Goal: Answer question/provide support: Share knowledge or assist other users

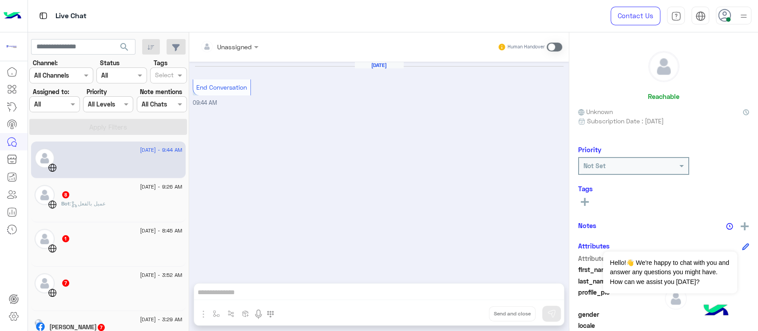
click at [95, 209] on div "Bot : عميل بالفعل" at bounding box center [121, 208] width 121 height 16
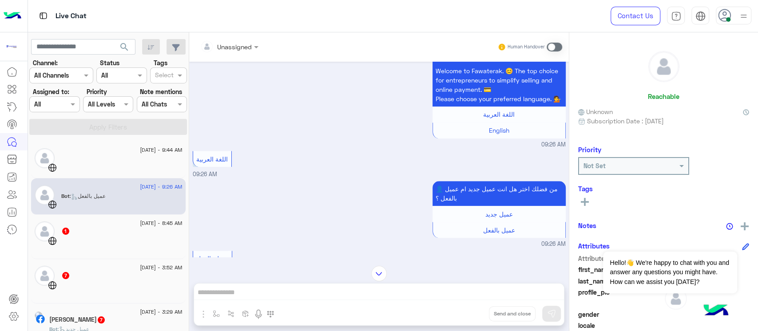
click at [91, 233] on div "1" at bounding box center [121, 231] width 121 height 9
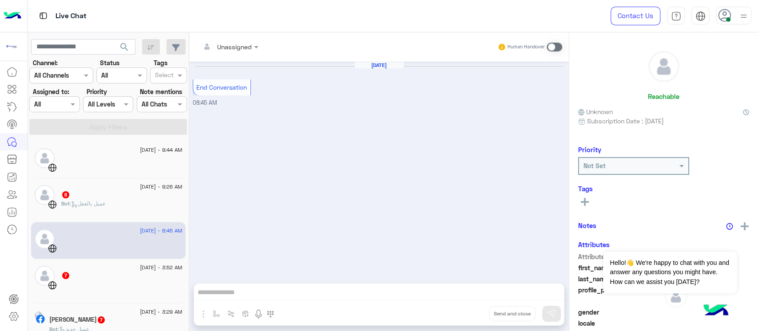
drag, startPoint x: 385, startPoint y: 195, endPoint x: 253, endPoint y: 216, distance: 133.6
click at [279, 208] on div "[DATE] End Conversation 08:45 AM" at bounding box center [379, 168] width 380 height 213
click at [167, 263] on div "[DATE] - 3:52 AM 7" at bounding box center [108, 281] width 155 height 44
click at [140, 227] on span "[DATE] - 8:45 AM" at bounding box center [161, 231] width 42 height 8
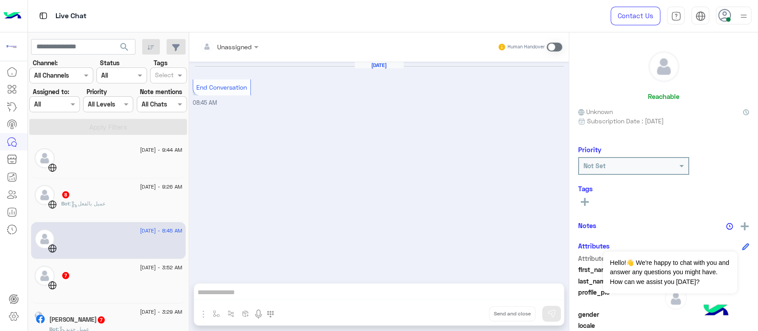
click at [130, 202] on div "Bot : عميل بالفعل" at bounding box center [121, 208] width 121 height 16
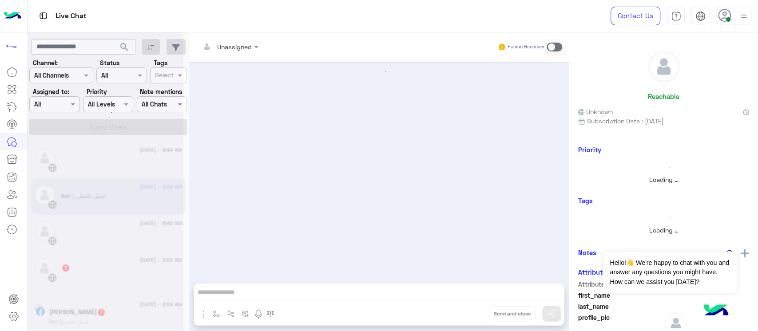
scroll to position [609, 0]
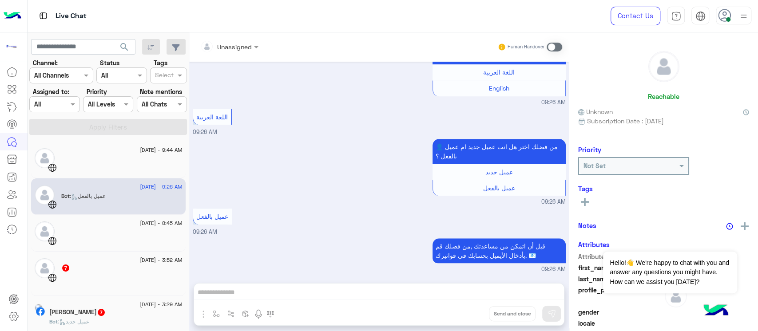
click at [68, 265] on span "7" at bounding box center [65, 268] width 9 height 8
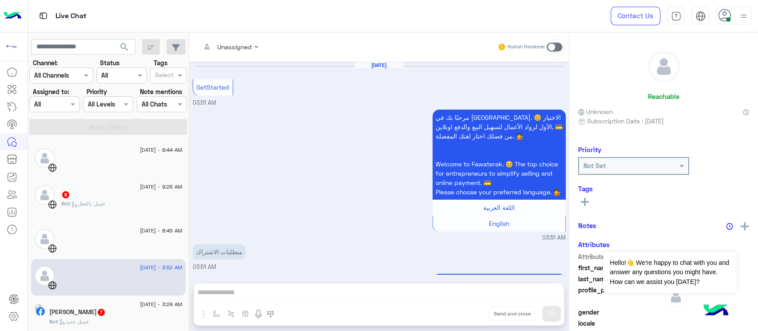
scroll to position [473, 0]
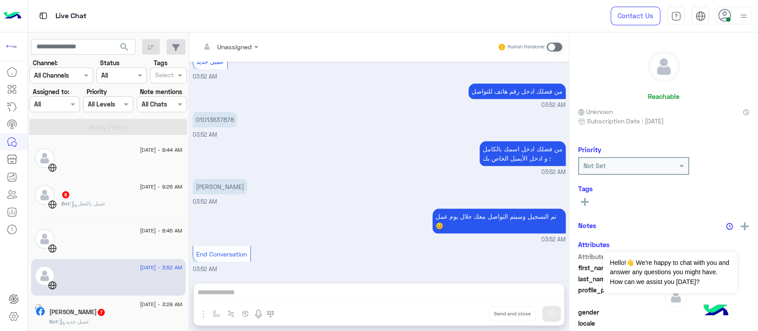
drag, startPoint x: 306, startPoint y: 235, endPoint x: 269, endPoint y: 229, distance: 38.1
click at [269, 229] on div "تم التسجيل وسيتم التواصل معك خلال يوم عمل 😊 03:52 AM" at bounding box center [379, 226] width 373 height 38
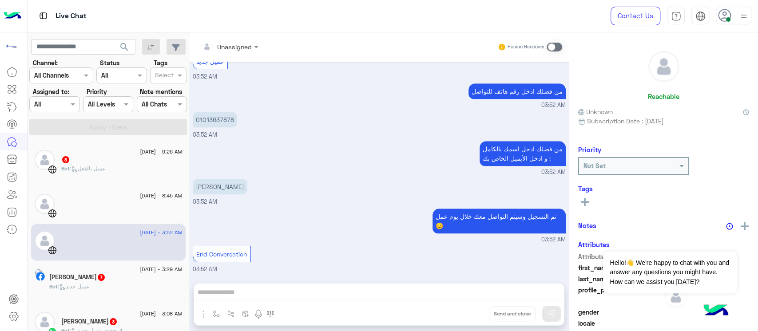
scroll to position [59, 0]
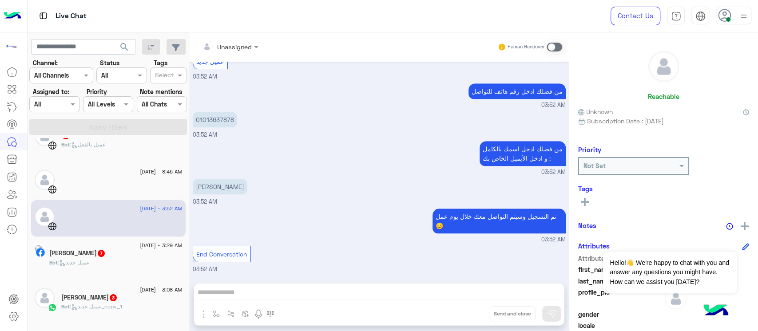
click at [89, 259] on span ": عميل جديد" at bounding box center [74, 262] width 32 height 7
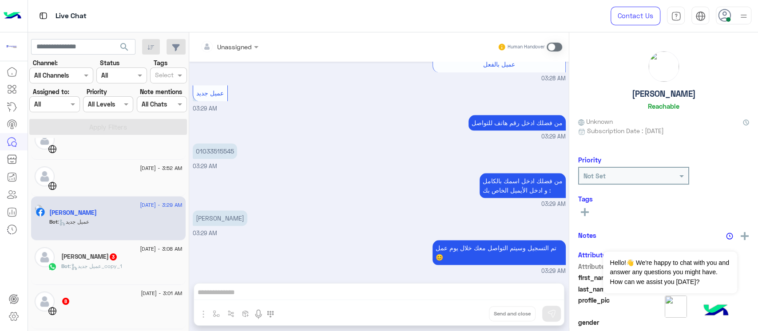
scroll to position [118, 0]
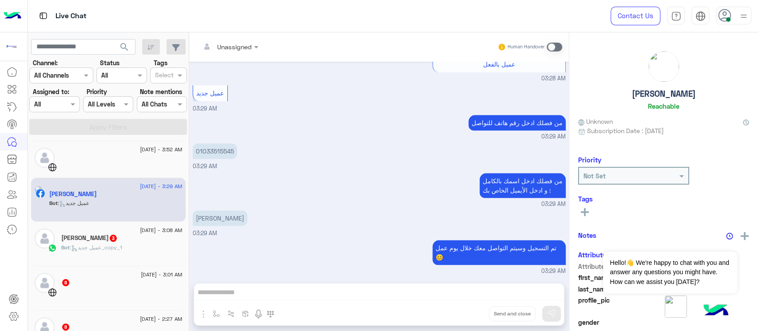
click at [106, 231] on div "[DATE] - 3:08 AM" at bounding box center [121, 232] width 121 height 6
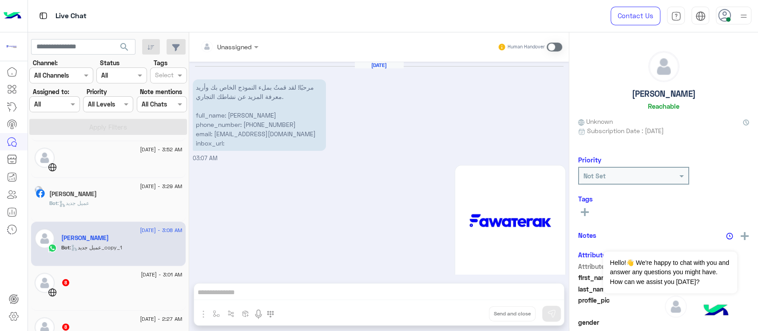
scroll to position [306, 0]
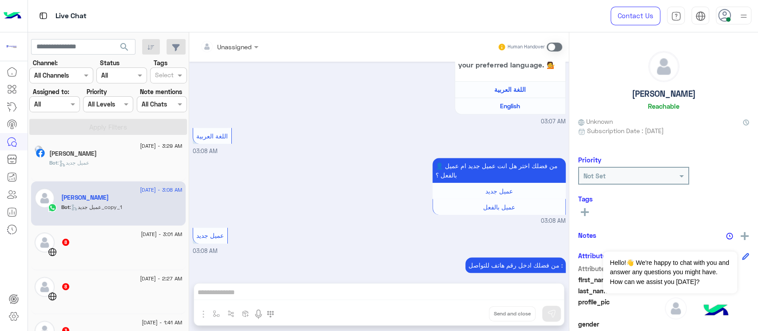
scroll to position [178, 0]
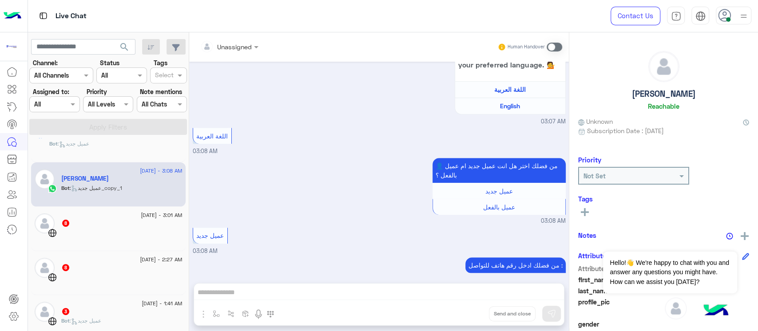
click at [114, 247] on div "[DATE] - 3:01 AM 8" at bounding box center [108, 229] width 155 height 44
click at [108, 225] on div "8" at bounding box center [121, 223] width 121 height 9
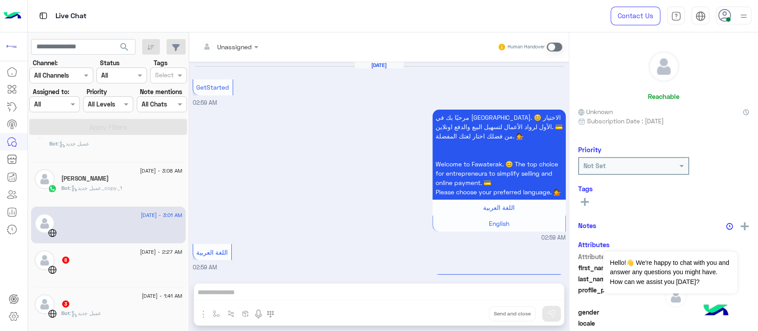
scroll to position [646, 0]
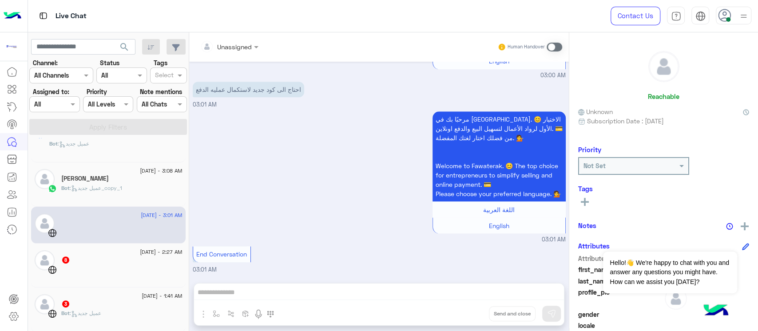
click at [89, 275] on div at bounding box center [121, 273] width 121 height 16
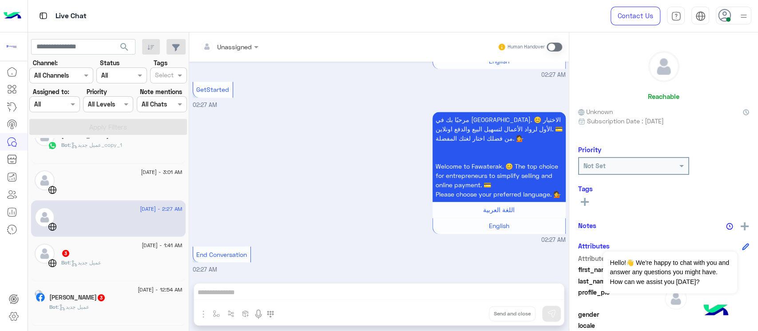
scroll to position [237, 0]
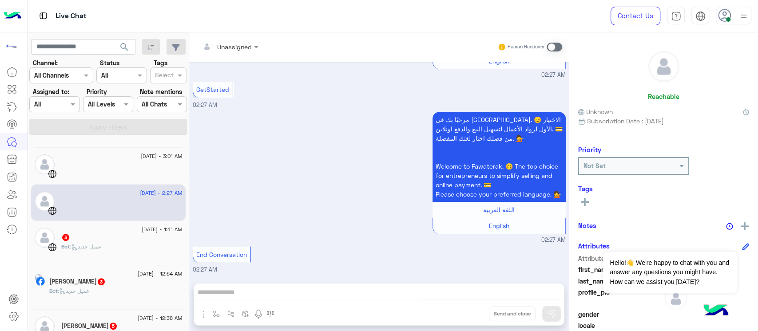
click at [134, 243] on div "Bot : عميل جديد" at bounding box center [121, 251] width 121 height 16
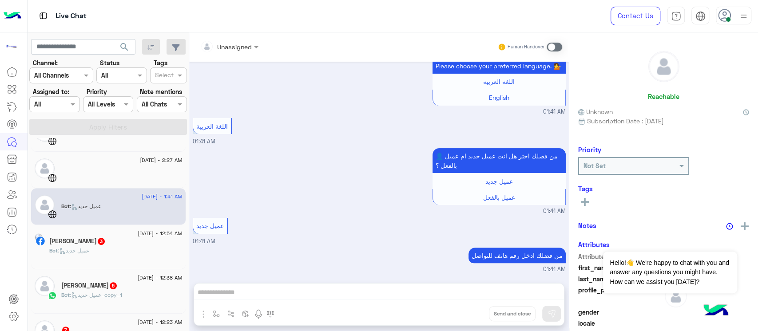
scroll to position [296, 0]
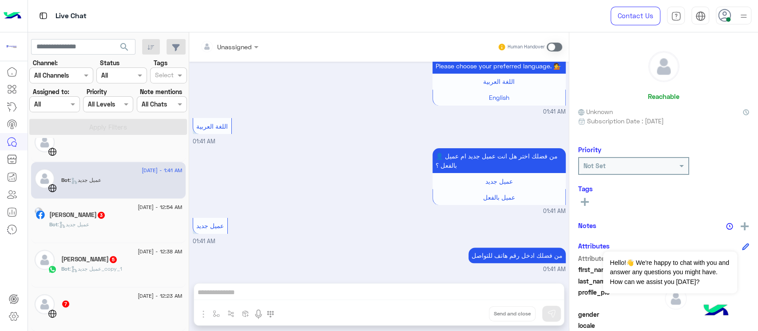
click at [96, 218] on h5 "[PERSON_NAME] 3" at bounding box center [77, 215] width 56 height 8
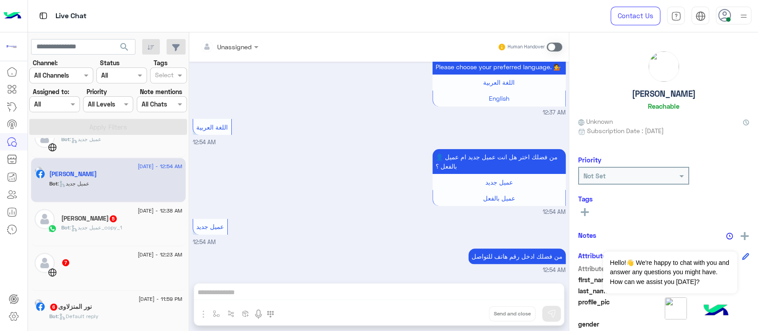
scroll to position [355, 0]
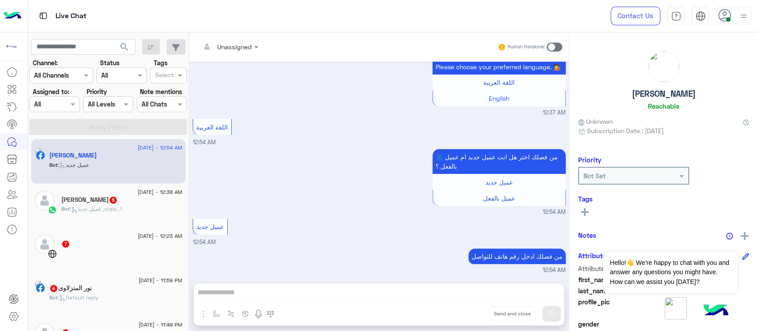
click at [138, 192] on span "[DATE] - 12:38 AM" at bounding box center [160, 192] width 44 height 8
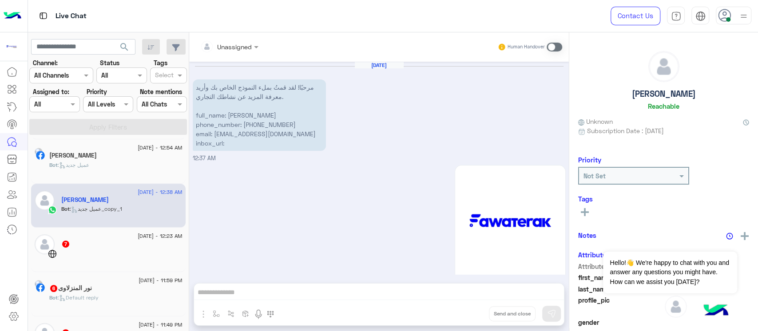
scroll to position [450, 0]
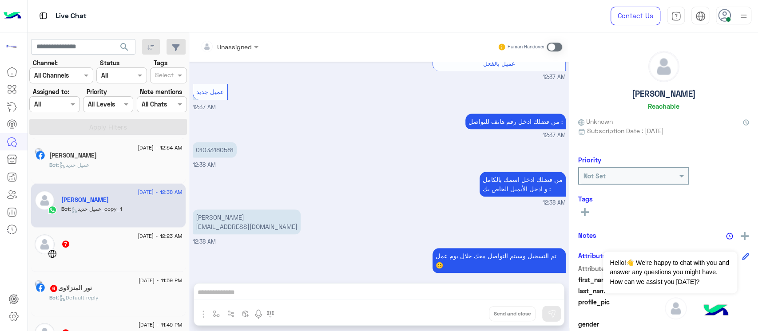
click at [91, 246] on div "7" at bounding box center [121, 244] width 121 height 9
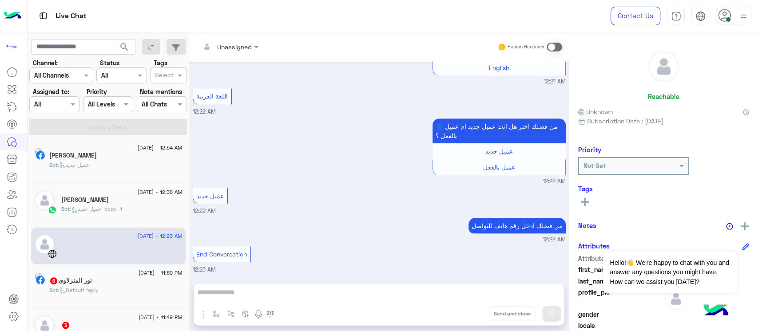
scroll to position [414, 0]
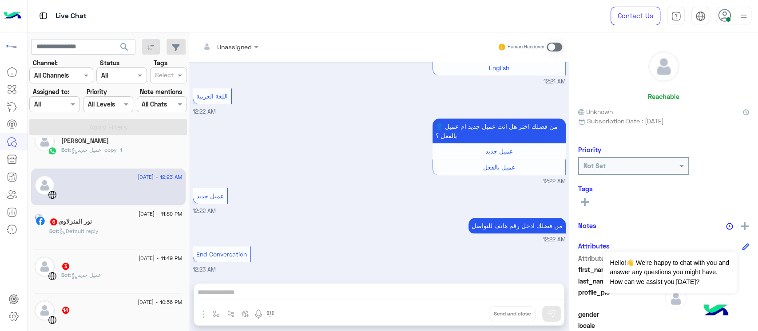
click at [99, 230] on span ": Default reply" at bounding box center [78, 231] width 41 height 7
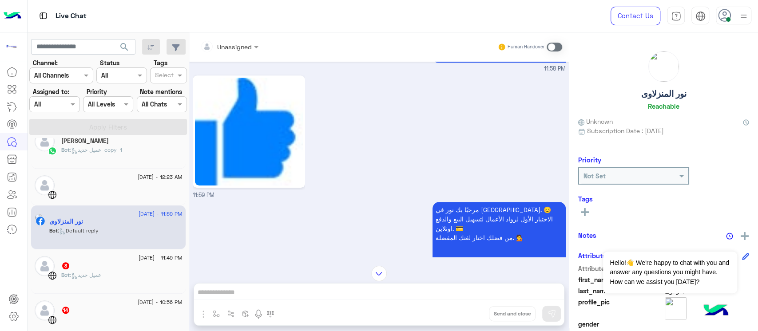
scroll to position [473, 0]
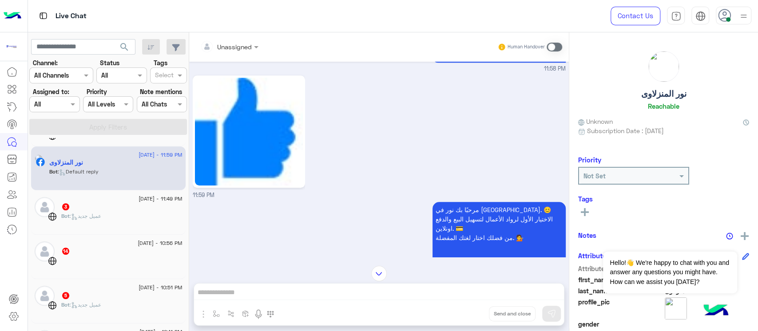
click at [121, 203] on div "3" at bounding box center [121, 207] width 121 height 9
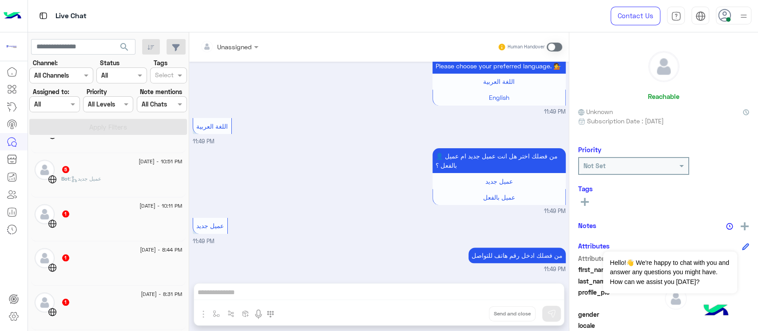
scroll to position [533, 0]
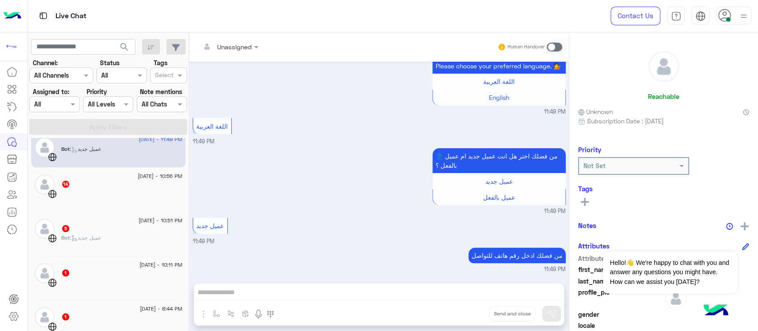
click at [121, 191] on div at bounding box center [121, 198] width 121 height 16
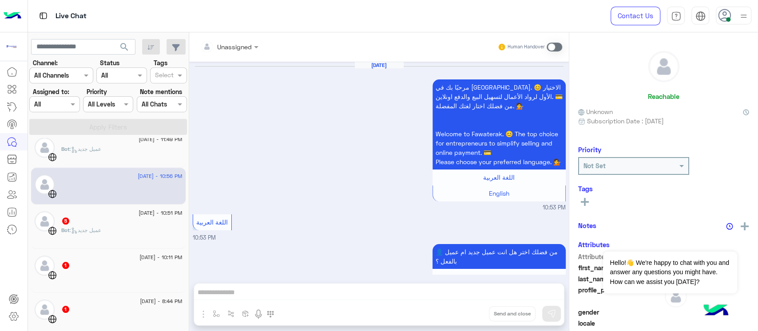
scroll to position [1169, 0]
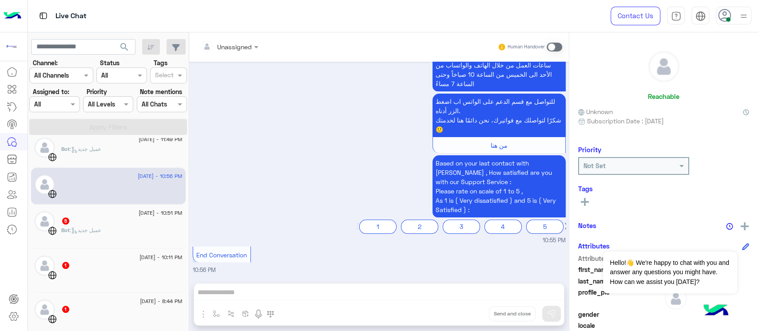
click at [36, 231] on div at bounding box center [45, 226] width 20 height 31
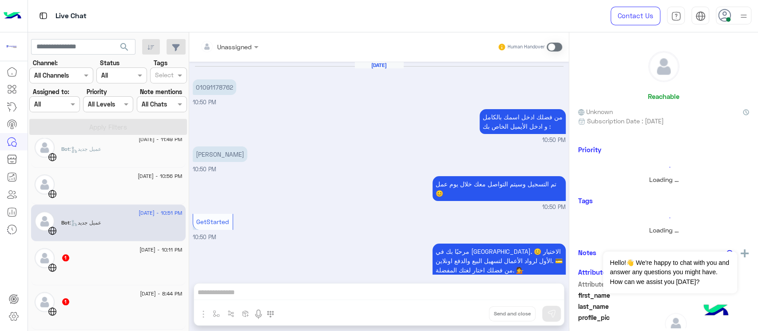
scroll to position [269, 0]
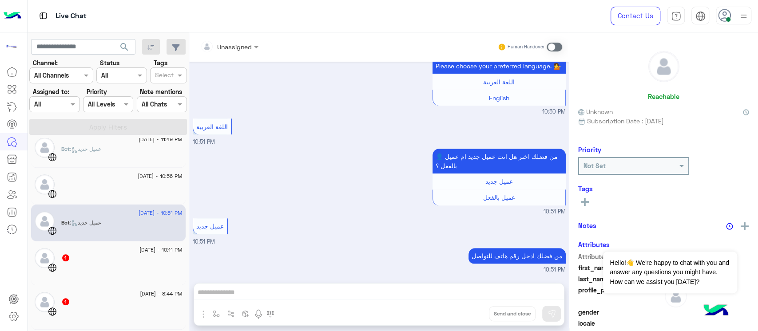
click at [51, 258] on img at bounding box center [45, 258] width 20 height 20
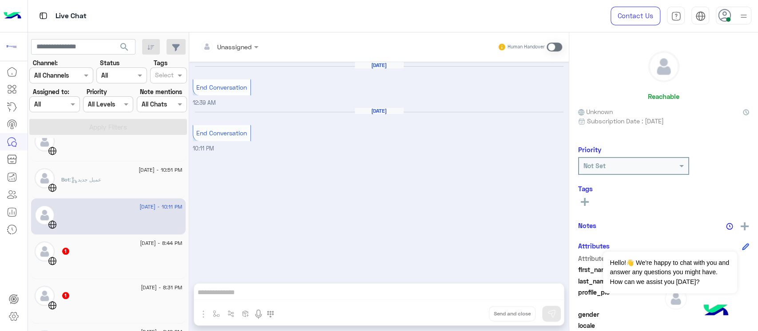
scroll to position [592, 0]
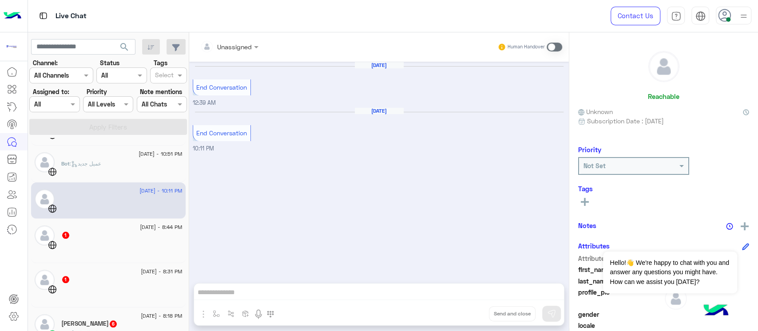
click at [65, 229] on div "[DATE] - 8:44 PM" at bounding box center [121, 229] width 121 height 6
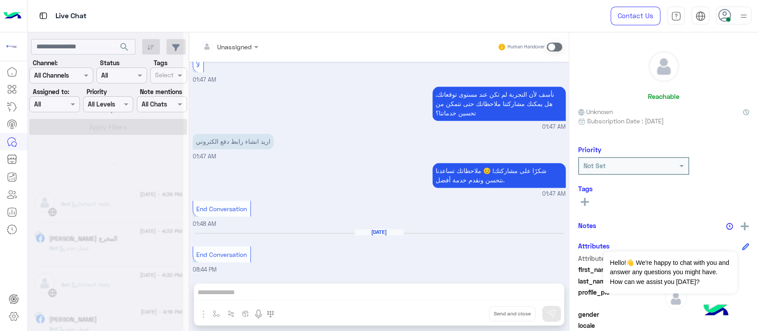
scroll to position [4, 0]
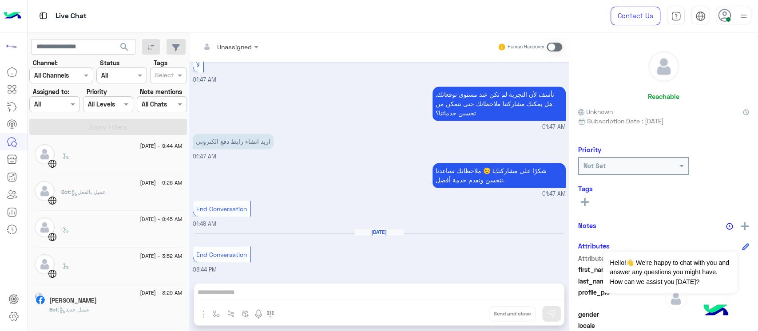
click at [0, 245] on div at bounding box center [14, 197] width 28 height 269
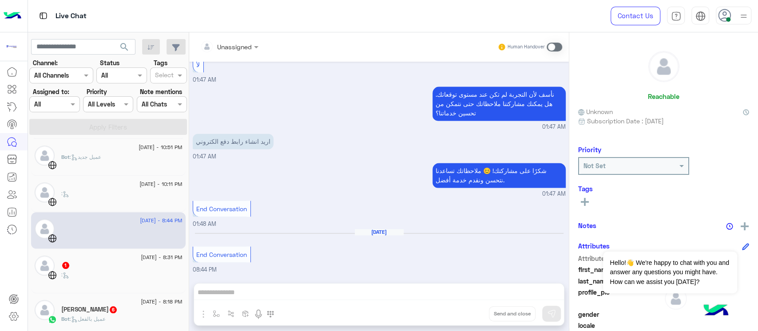
scroll to position [592, 0]
click at [95, 248] on div "[DATE] - 8:31 PM 1 :" at bounding box center [108, 270] width 155 height 44
click at [106, 272] on div ":" at bounding box center [121, 278] width 121 height 16
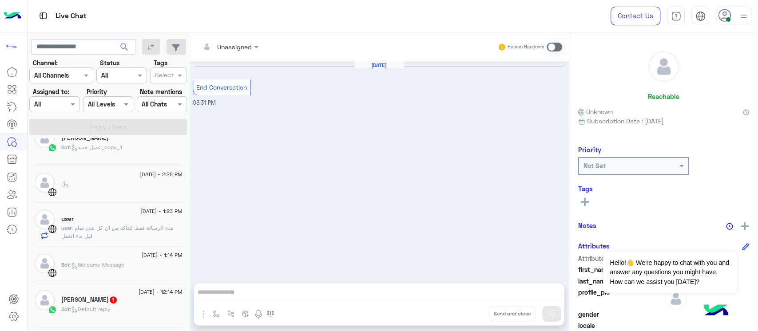
scroll to position [300, 0]
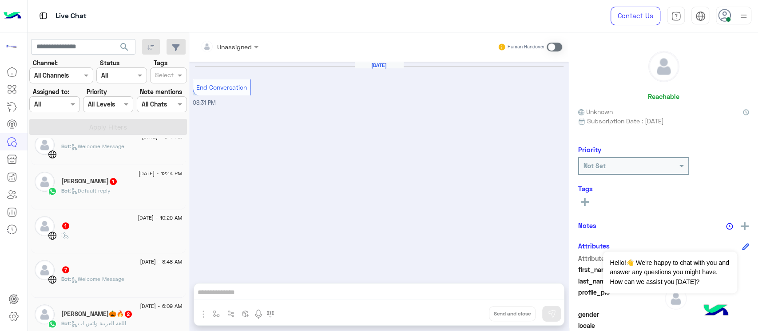
click at [113, 216] on div "[DATE] - 10:29 AM" at bounding box center [121, 219] width 121 height 6
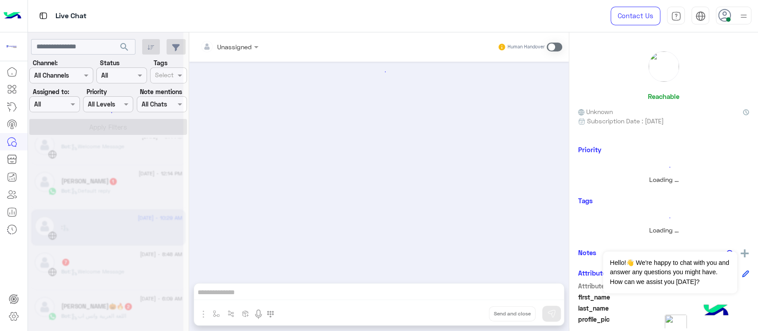
click at [22, 263] on div at bounding box center [14, 197] width 28 height 269
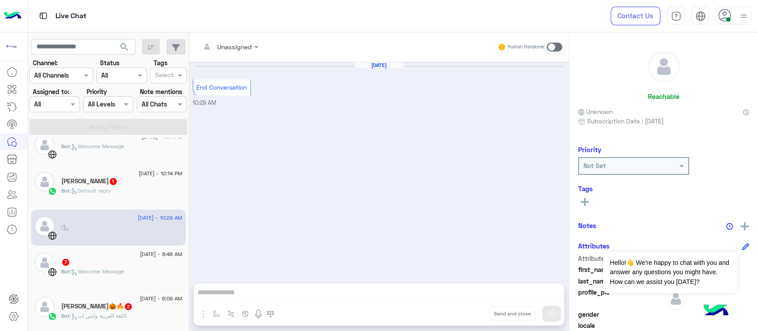
click at [114, 272] on span ": Welcome Message" at bounding box center [97, 271] width 55 height 7
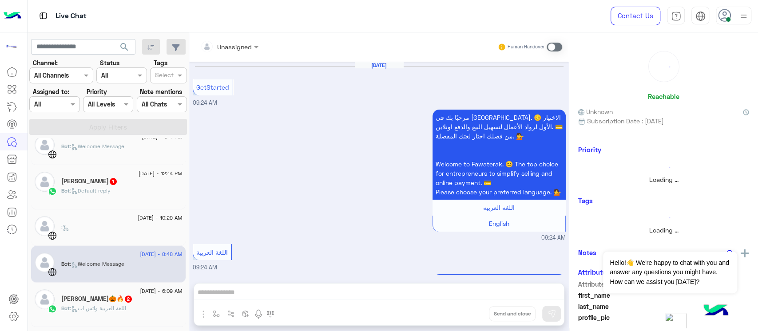
scroll to position [489, 0]
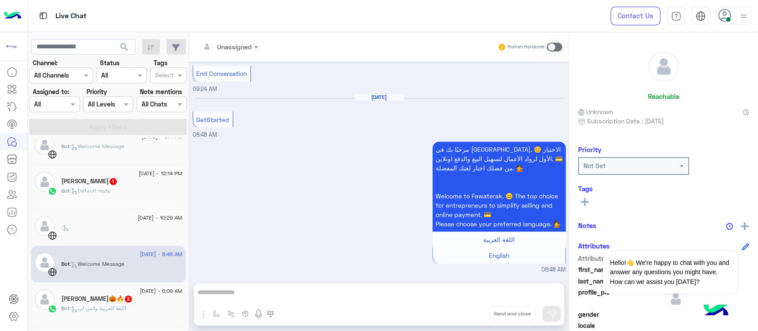
click at [123, 305] on p "Bot : اللغة العربية واتس اب" at bounding box center [93, 309] width 65 height 8
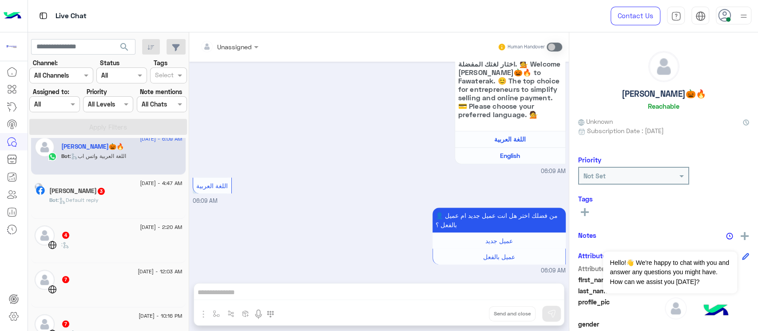
scroll to position [478, 0]
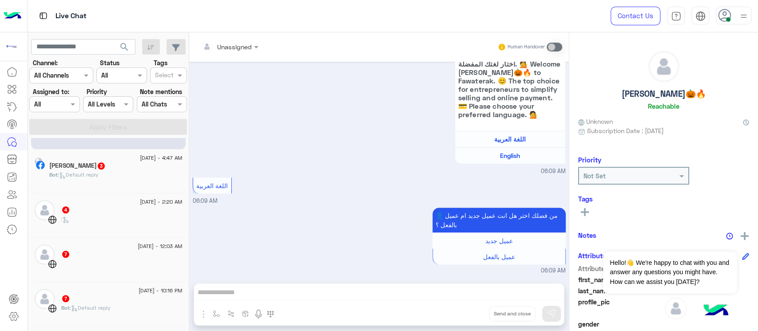
click at [103, 183] on div "Bot : Default reply" at bounding box center [115, 179] width 133 height 16
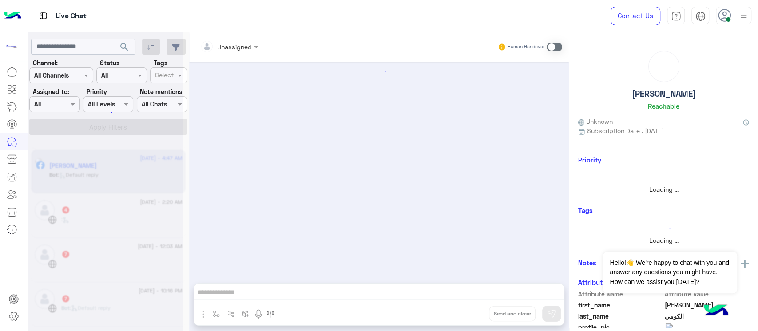
scroll to position [324, 0]
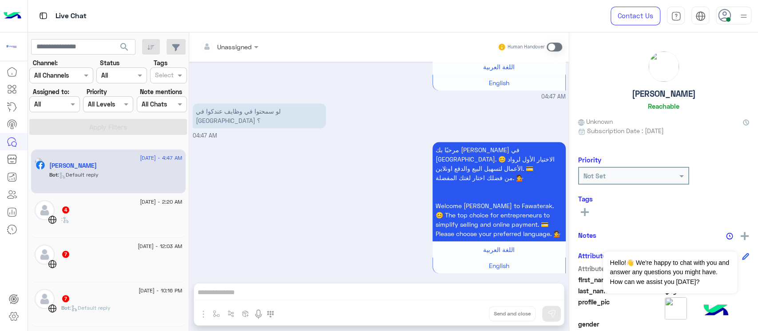
click at [103, 206] on div "4" at bounding box center [121, 210] width 121 height 9
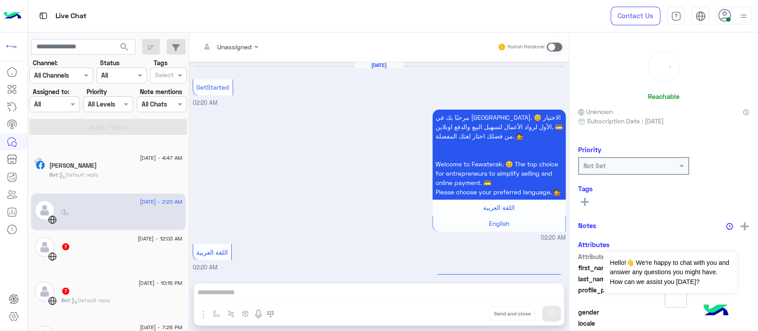
scroll to position [174, 0]
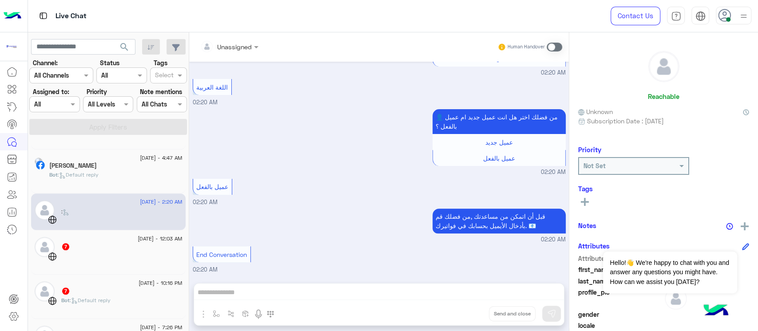
click at [117, 256] on div at bounding box center [121, 260] width 121 height 16
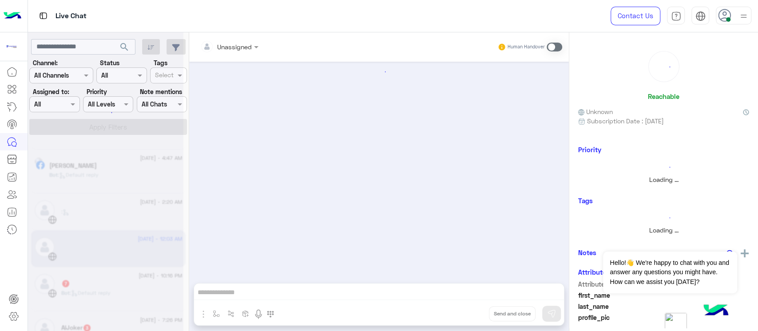
scroll to position [473, 0]
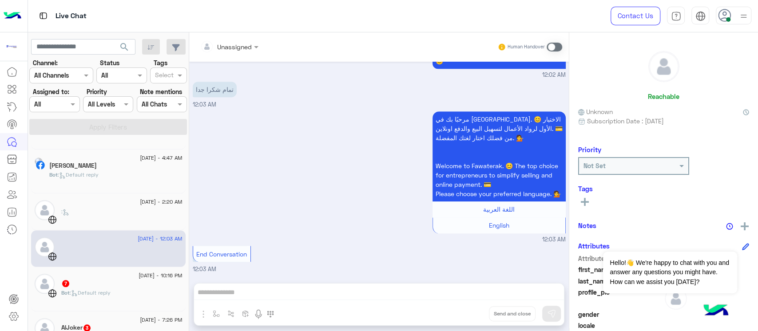
click at [138, 296] on div "Bot : Default reply" at bounding box center [121, 297] width 121 height 16
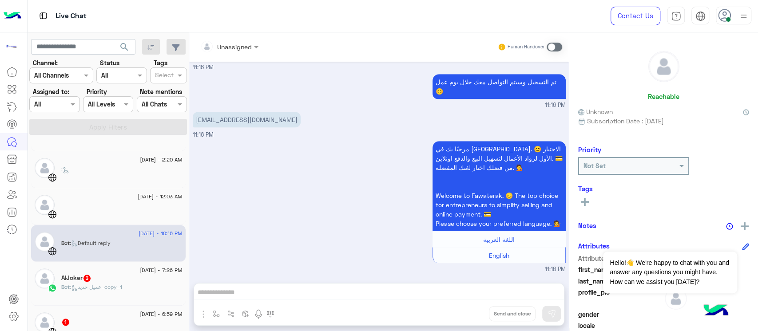
scroll to position [537, 0]
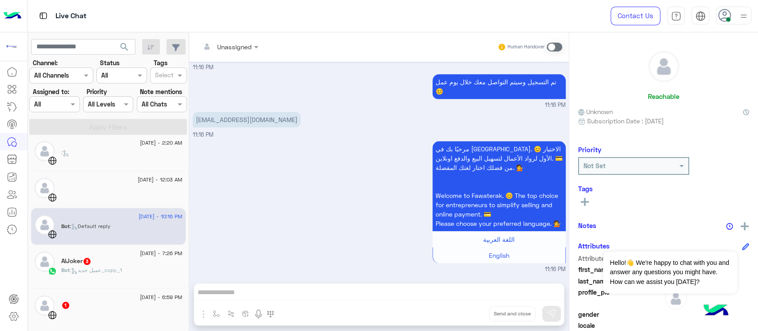
click at [46, 262] on img at bounding box center [45, 262] width 20 height 20
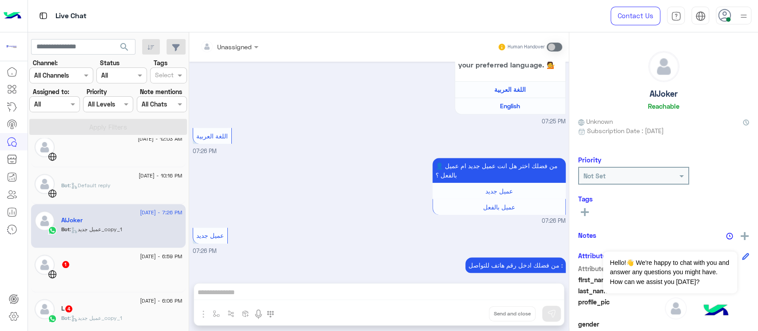
scroll to position [597, 0]
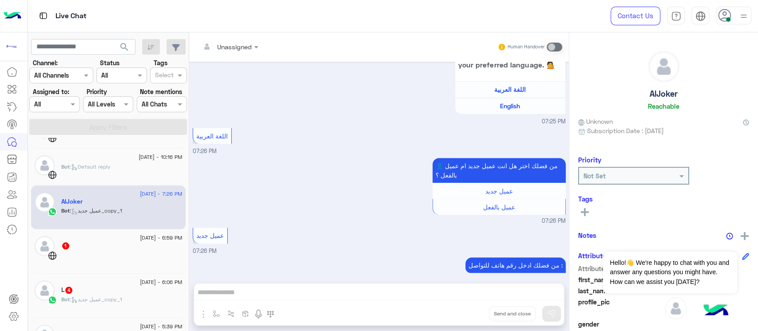
click at [69, 239] on div "[DATE] - 6:59 PM" at bounding box center [121, 239] width 121 height 6
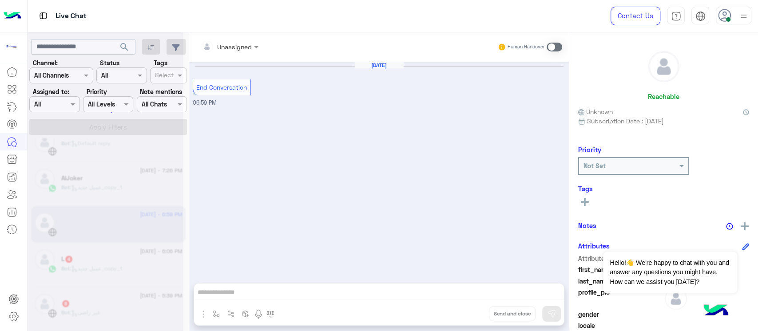
click at [69, 267] on div at bounding box center [105, 169] width 155 height 331
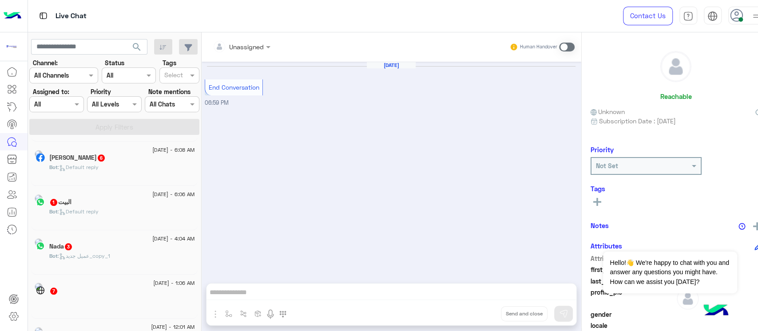
scroll to position [4, 0]
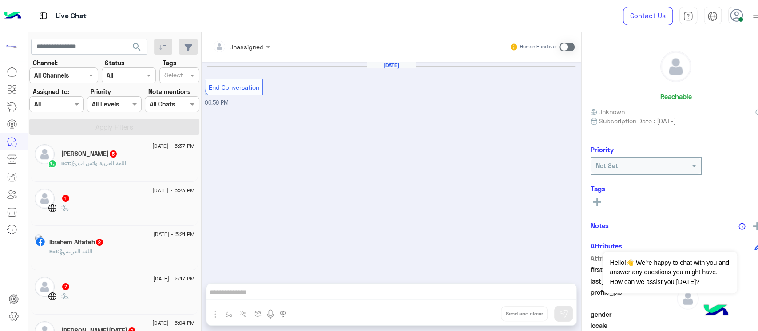
click at [107, 157] on div "[PERSON_NAME] 5" at bounding box center [127, 154] width 133 height 9
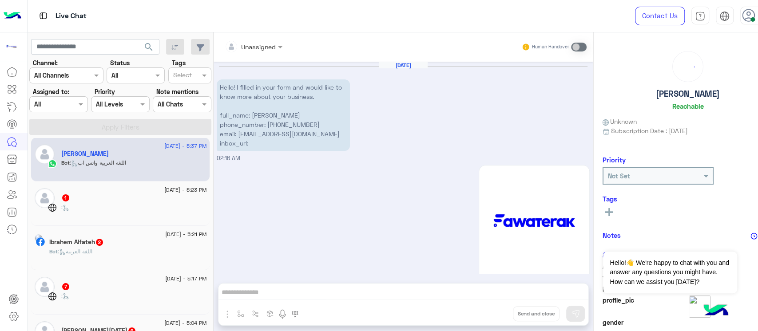
scroll to position [936, 0]
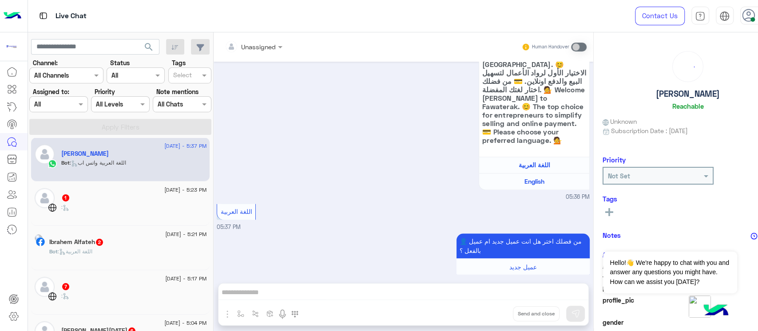
click at [121, 206] on div ":" at bounding box center [133, 211] width 145 height 16
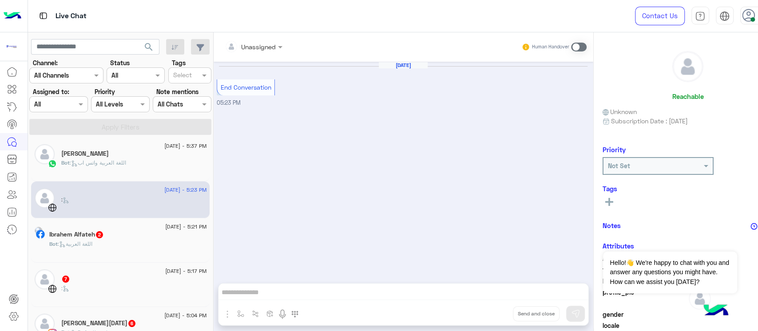
click at [150, 251] on div "Bot : اللغة العربية" at bounding box center [127, 248] width 157 height 16
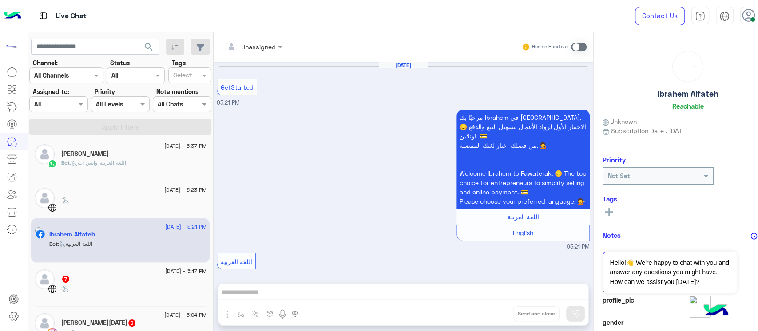
scroll to position [76, 0]
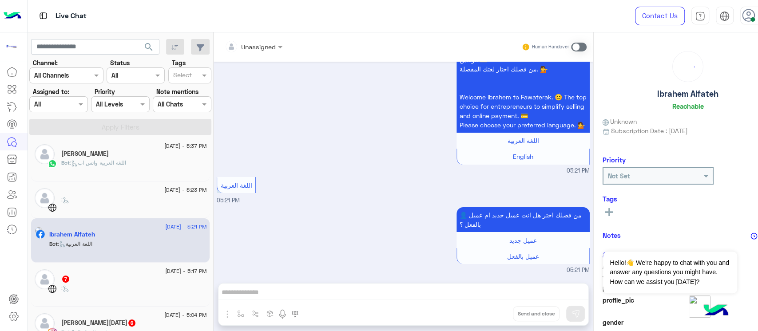
click at [149, 298] on div ":" at bounding box center [133, 292] width 145 height 16
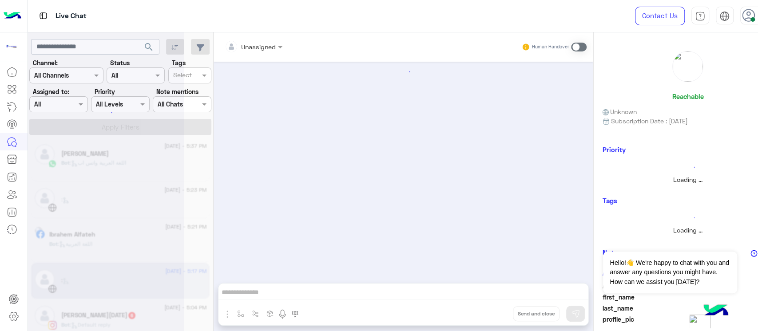
scroll to position [473, 0]
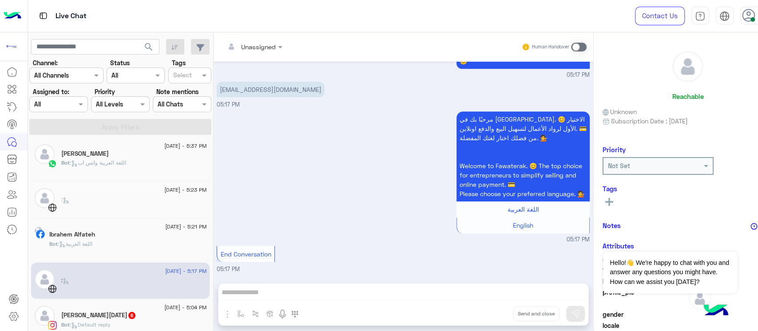
click at [164, 309] on span "[DATE] - 5:04 PM" at bounding box center [185, 308] width 42 height 8
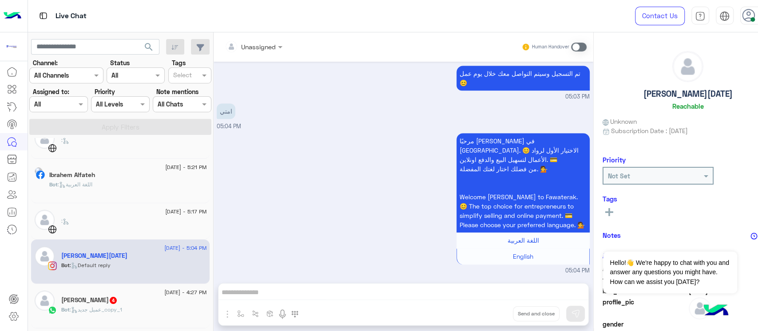
scroll to position [123, 0]
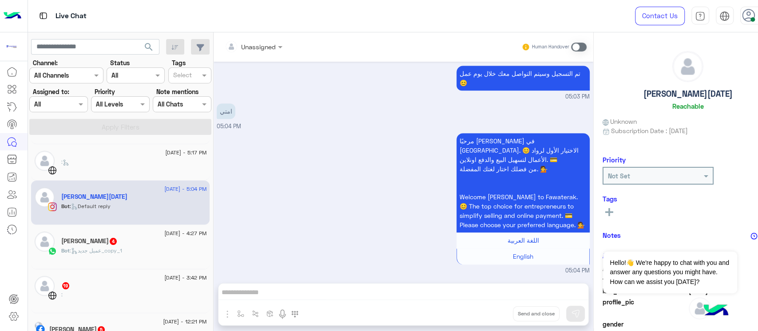
click at [131, 243] on div "[PERSON_NAME] 4" at bounding box center [133, 242] width 145 height 9
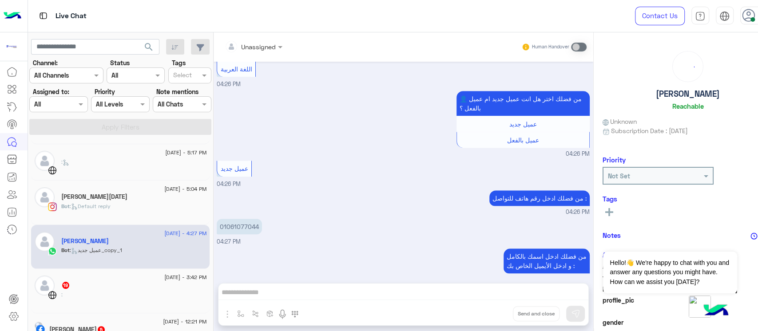
scroll to position [182, 0]
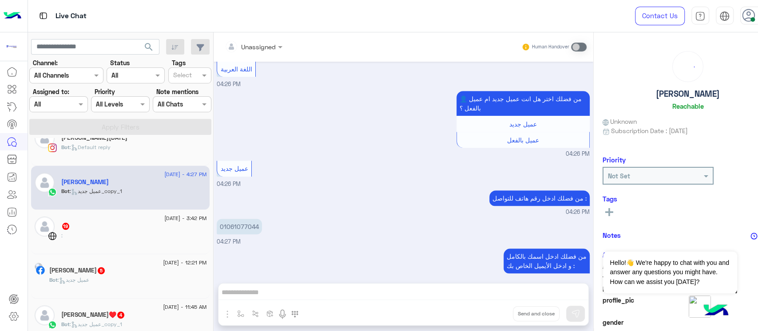
click at [131, 243] on div ":" at bounding box center [133, 240] width 145 height 16
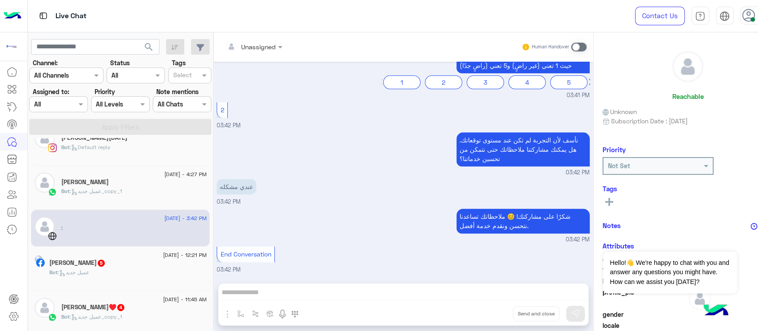
click at [123, 274] on div "Bot : عميل جديد" at bounding box center [127, 277] width 157 height 16
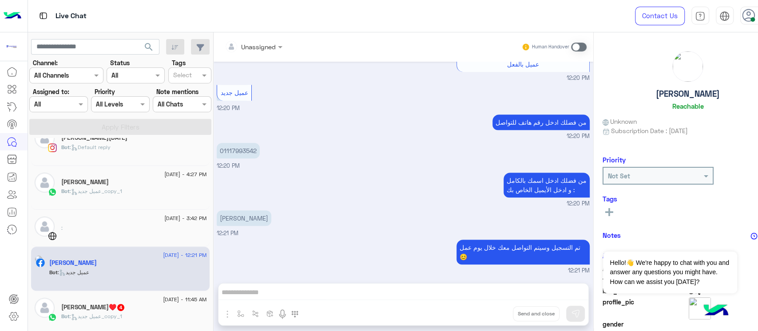
click at [107, 310] on div "[PERSON_NAME]♥️ 4" at bounding box center [133, 308] width 145 height 9
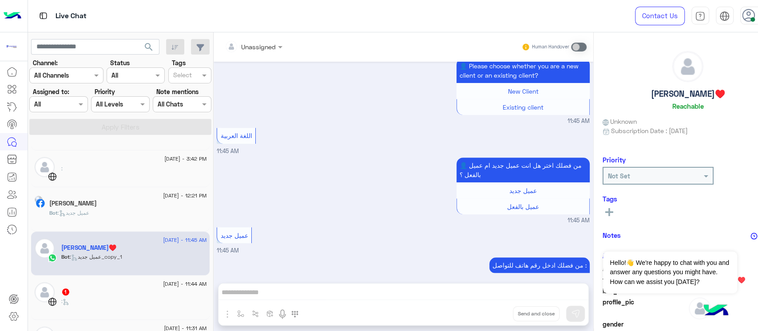
click at [103, 298] on div ":" at bounding box center [133, 306] width 145 height 16
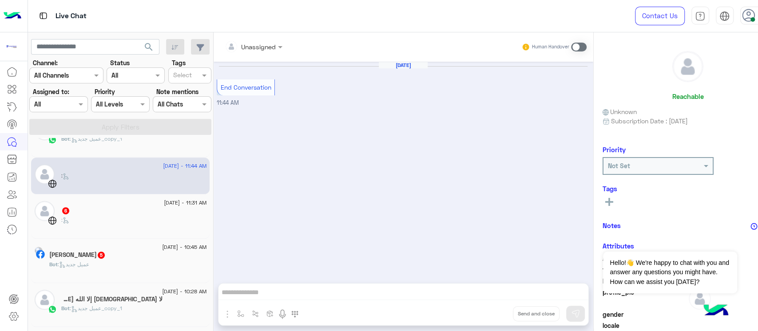
click at [140, 251] on div "[PERSON_NAME] 5" at bounding box center [127, 255] width 157 height 9
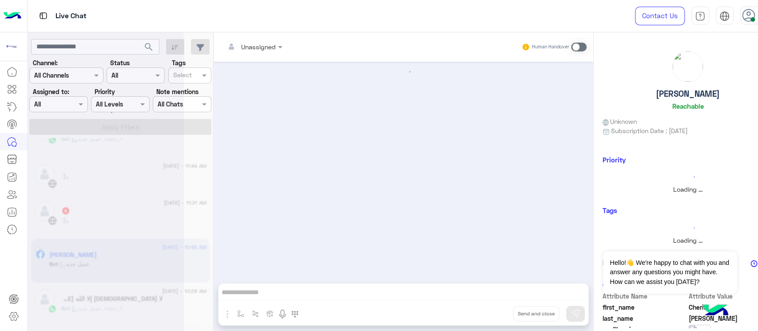
click at [135, 226] on div at bounding box center [105, 169] width 155 height 331
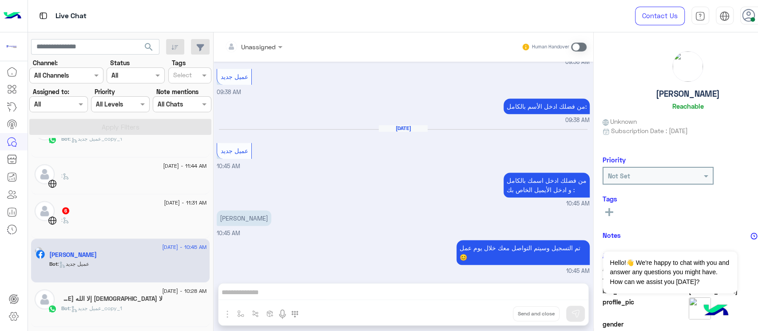
click at [135, 226] on div ":" at bounding box center [133, 224] width 145 height 16
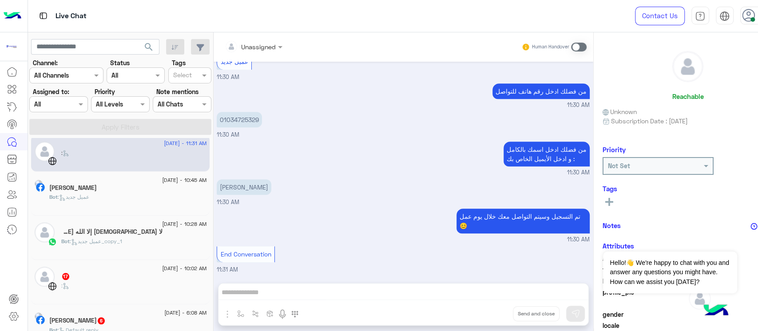
click at [113, 279] on div "17" at bounding box center [133, 277] width 145 height 9
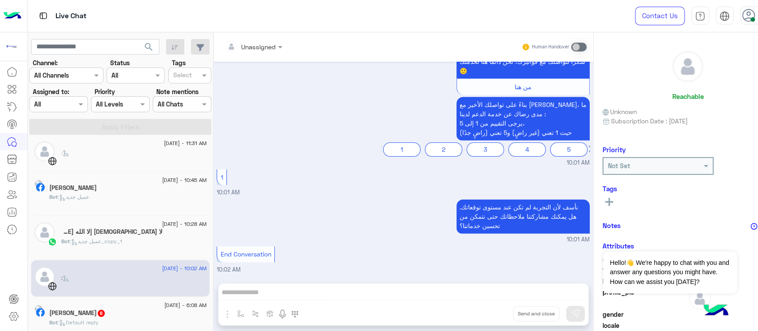
click at [103, 310] on h5 "[PERSON_NAME] 6" at bounding box center [77, 314] width 56 height 8
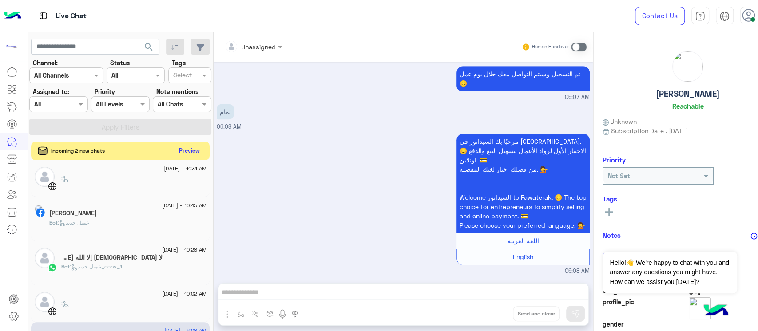
click at [175, 153] on button "Preview" at bounding box center [189, 151] width 28 height 12
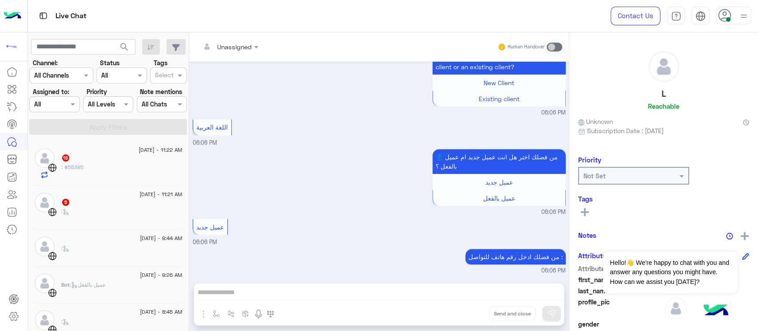
click at [110, 169] on div ": #55395" at bounding box center [121, 171] width 121 height 16
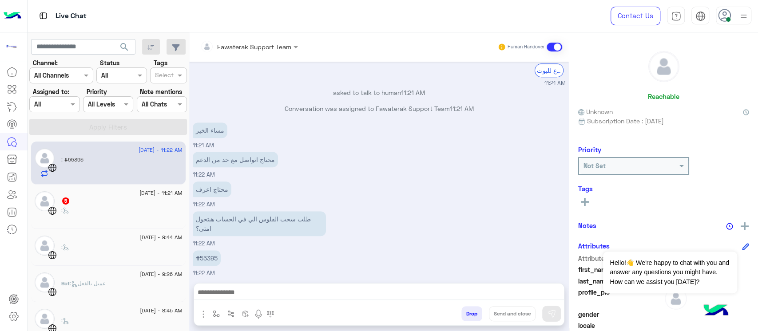
scroll to position [537, 0]
click at [238, 161] on p "محتاج اتواصل مع حد من الدعم" at bounding box center [235, 159] width 85 height 16
click at [208, 192] on p "محتاج اعرف" at bounding box center [212, 189] width 39 height 16
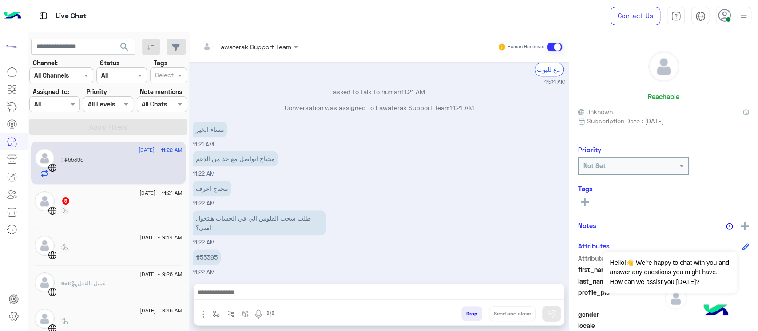
click at [208, 192] on p "محتاج اعرف" at bounding box center [212, 189] width 39 height 16
click at [232, 224] on p "طلب سحب الفلوس الي في الحساب هيتحول امتى؟" at bounding box center [259, 223] width 133 height 25
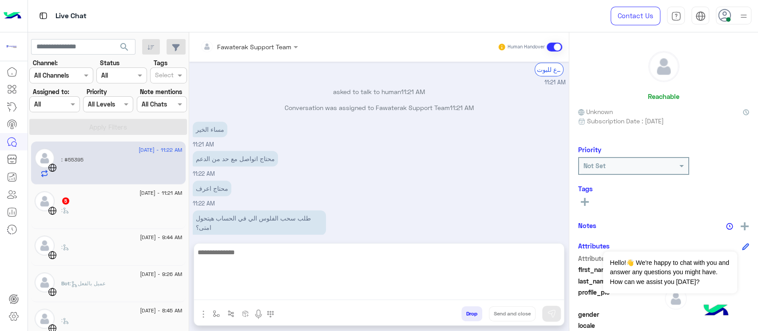
click at [267, 287] on textarea at bounding box center [379, 273] width 370 height 53
type textarea "**********"
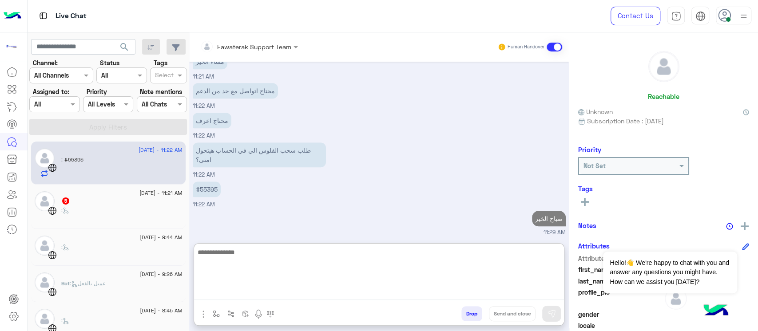
type textarea "*"
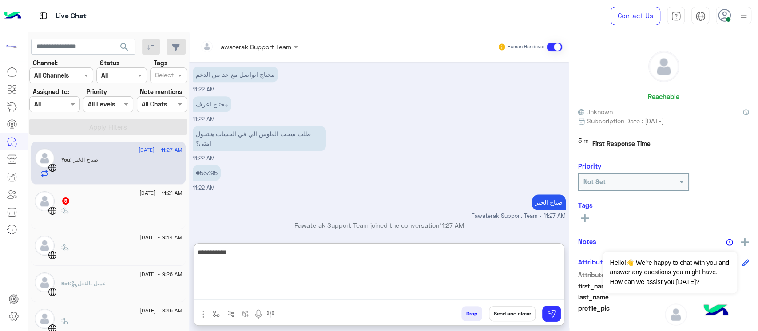
type textarea "**********"
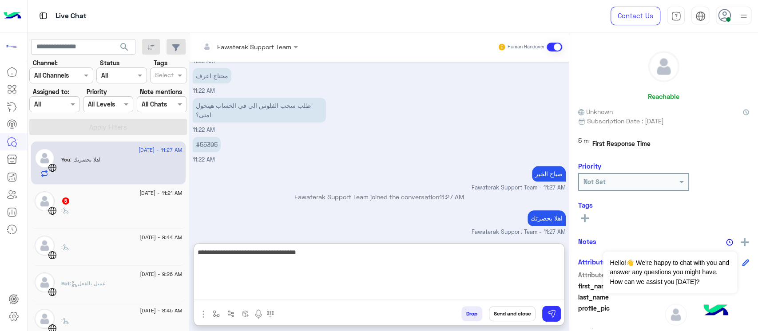
type textarea "**********"
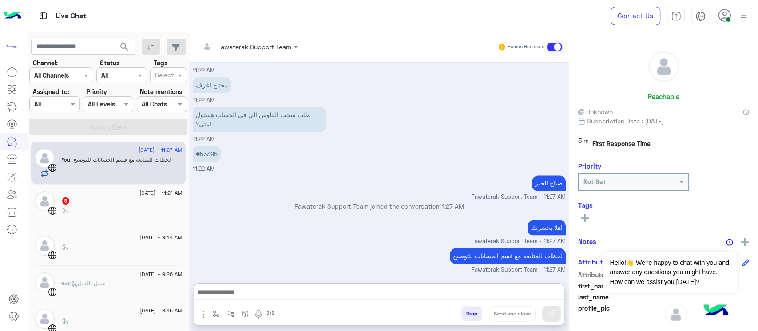
click at [291, 42] on div at bounding box center [249, 46] width 107 height 10
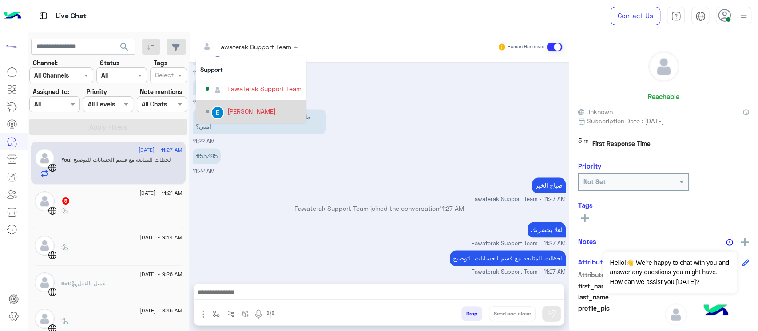
scroll to position [43, 0]
click at [249, 103] on div "[PERSON_NAME]" at bounding box center [254, 110] width 96 height 16
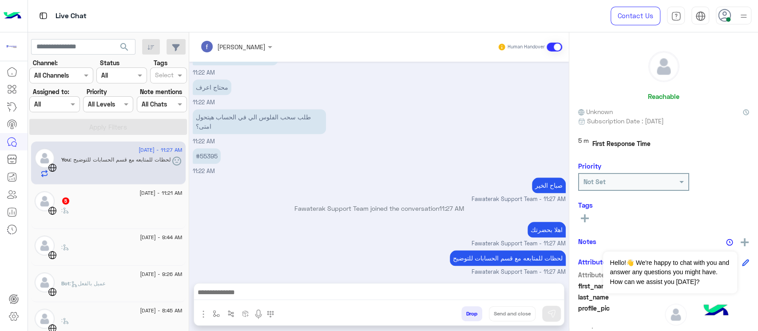
scroll to position [655, 0]
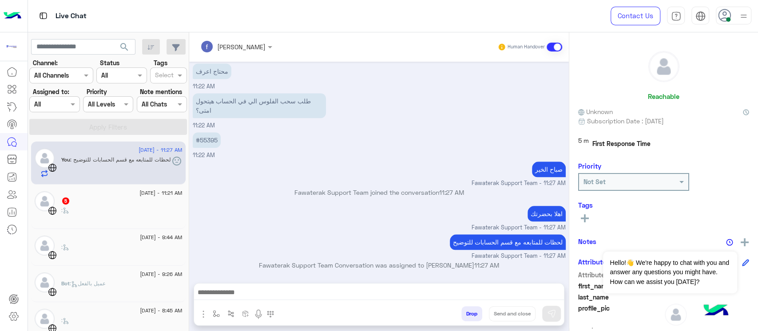
click at [0, 272] on div at bounding box center [14, 197] width 28 height 269
click at [91, 204] on div "5" at bounding box center [121, 201] width 121 height 9
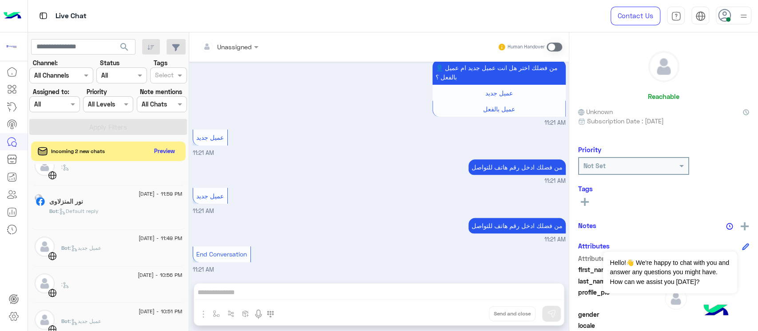
scroll to position [592, 0]
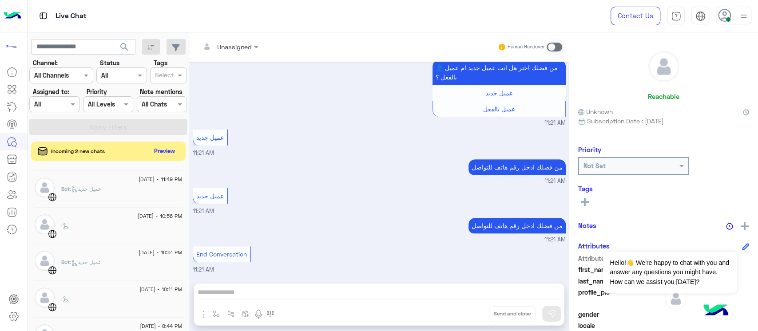
click at [747, 149] on div "Reachable Unknown Subscription Date : [DATE] Priority Not Set Tags See All Note…" at bounding box center [663, 180] width 189 height 296
click at [165, 145] on div "Incoming 3 new chats Preview" at bounding box center [108, 152] width 155 height 20
click at [167, 157] on div "Incoming 3 new chats Preview" at bounding box center [108, 151] width 155 height 19
click at [154, 155] on button "Preview" at bounding box center [165, 151] width 28 height 12
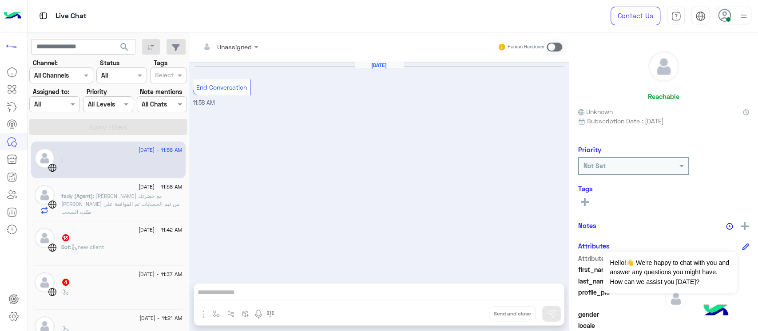
click at [120, 237] on div "13" at bounding box center [121, 238] width 121 height 9
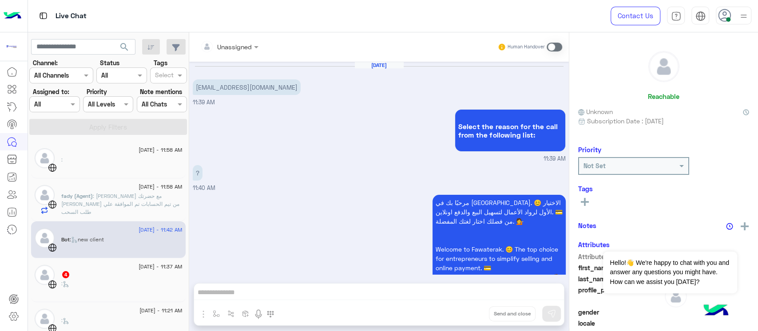
scroll to position [716, 0]
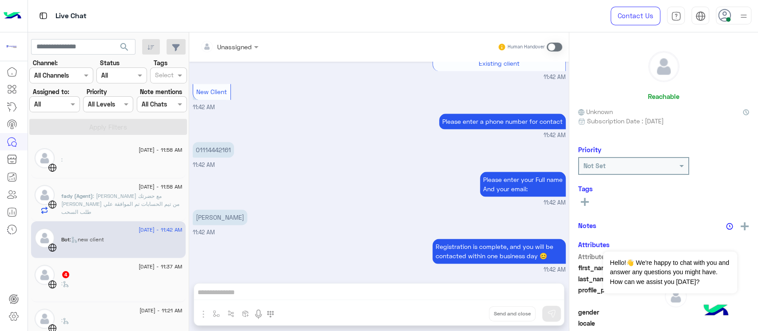
click at [127, 202] on span ": [PERSON_NAME] مع حضرتك [PERSON_NAME] من تيم الحسابات تم الموافقة علي طلب السحب" at bounding box center [120, 204] width 118 height 23
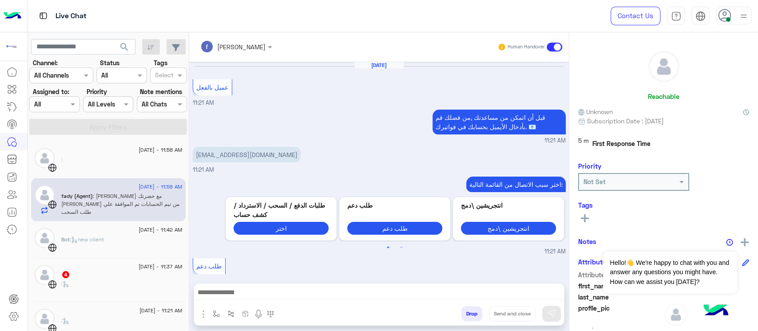
scroll to position [434, 0]
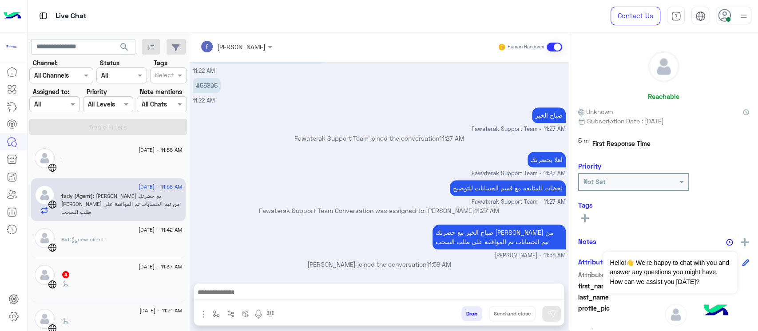
click at [118, 247] on div "Bot : new client" at bounding box center [121, 244] width 121 height 16
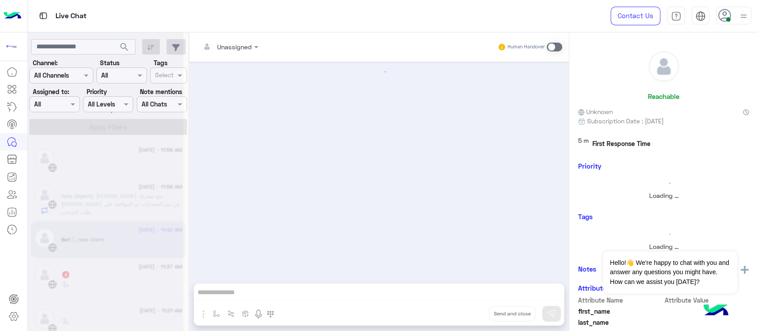
click at [111, 272] on div at bounding box center [105, 169] width 155 height 331
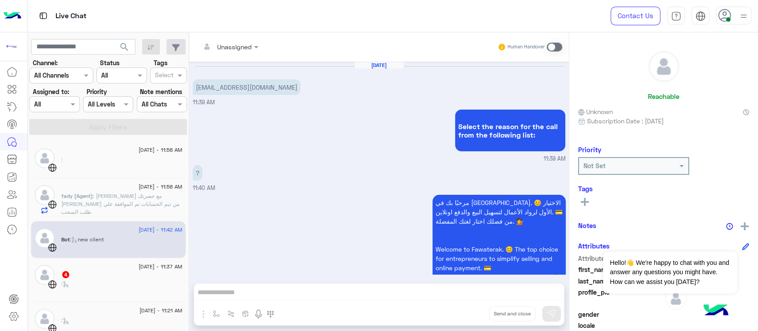
scroll to position [716, 0]
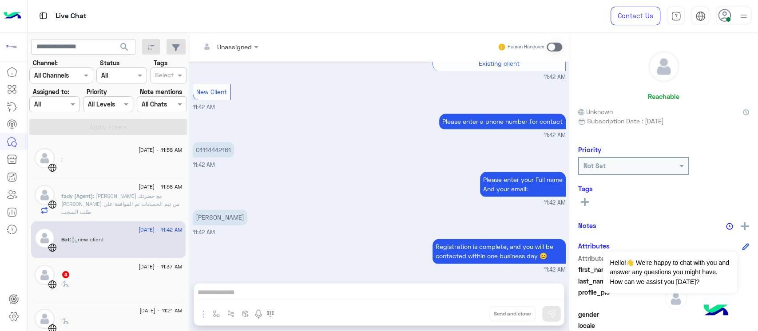
click at [247, 208] on div "[PERSON_NAME]" at bounding box center [220, 217] width 55 height 20
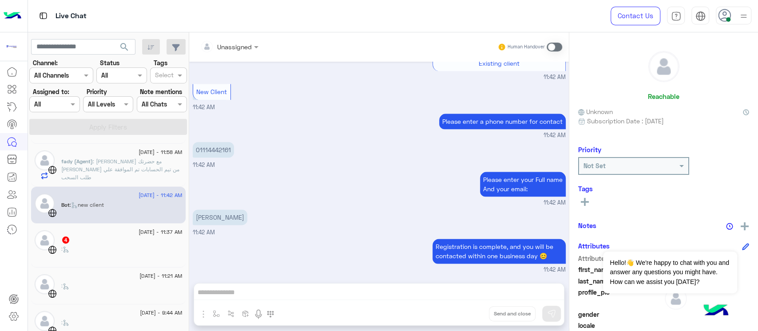
scroll to position [59, 0]
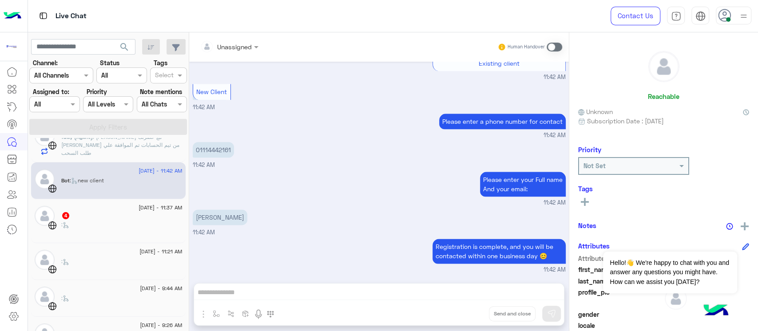
click at [104, 235] on div ":" at bounding box center [121, 229] width 121 height 16
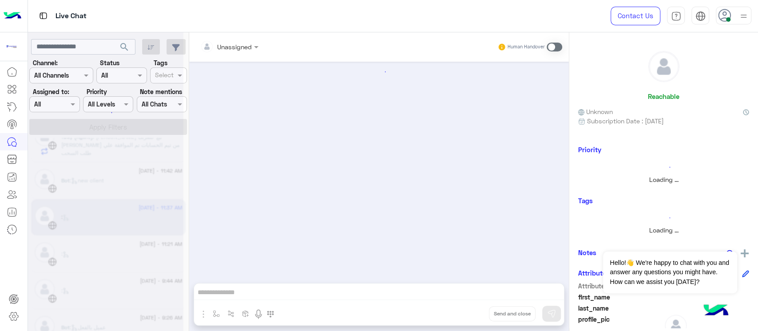
click at [106, 268] on div at bounding box center [105, 169] width 155 height 331
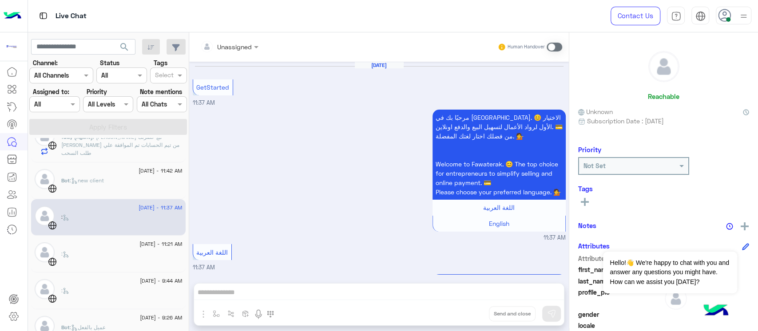
scroll to position [174, 0]
